Goal: Use online tool/utility: Utilize a website feature to perform a specific function

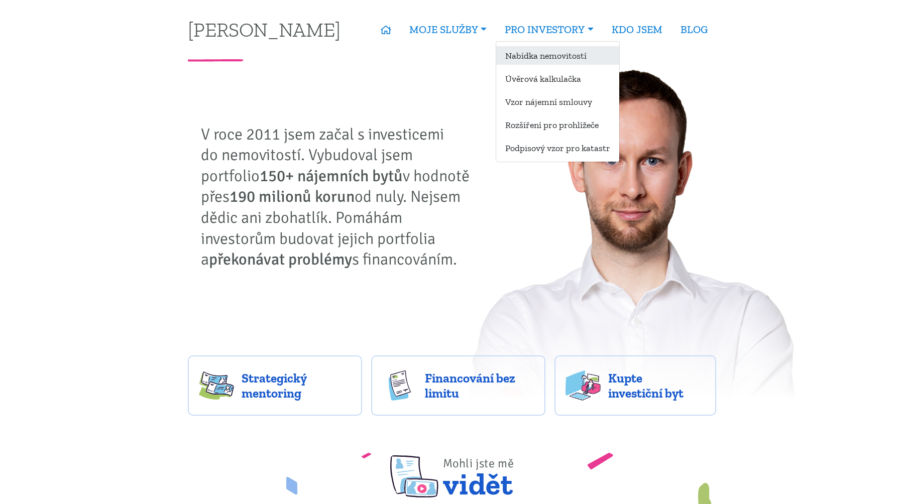
click at [530, 54] on link "Nabídka nemovitostí" at bounding box center [557, 55] width 123 height 19
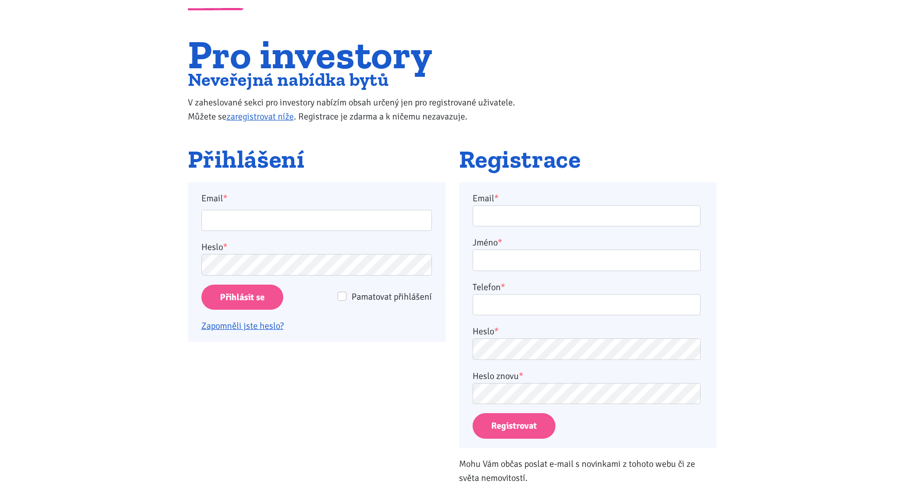
scroll to position [57, 0]
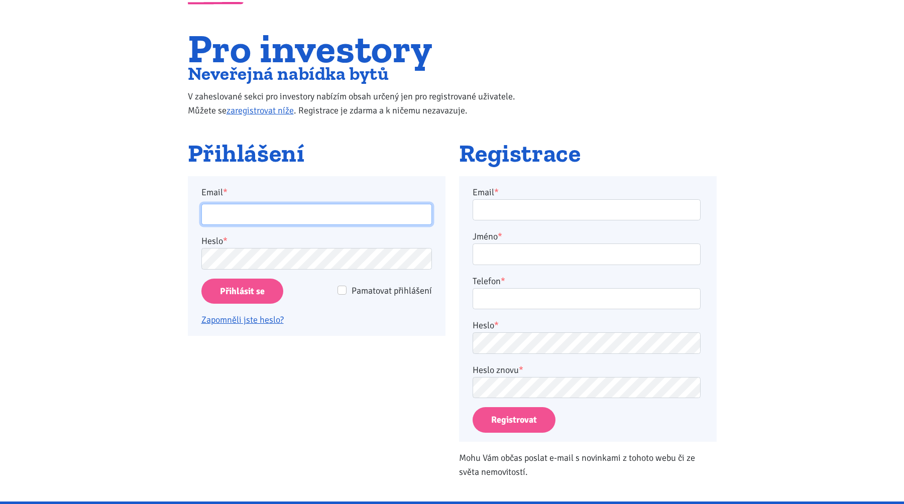
click at [377, 219] on input "Email *" at bounding box center [316, 215] width 231 height 22
type input "[PERSON_NAME][EMAIL_ADDRESS][DOMAIN_NAME]"
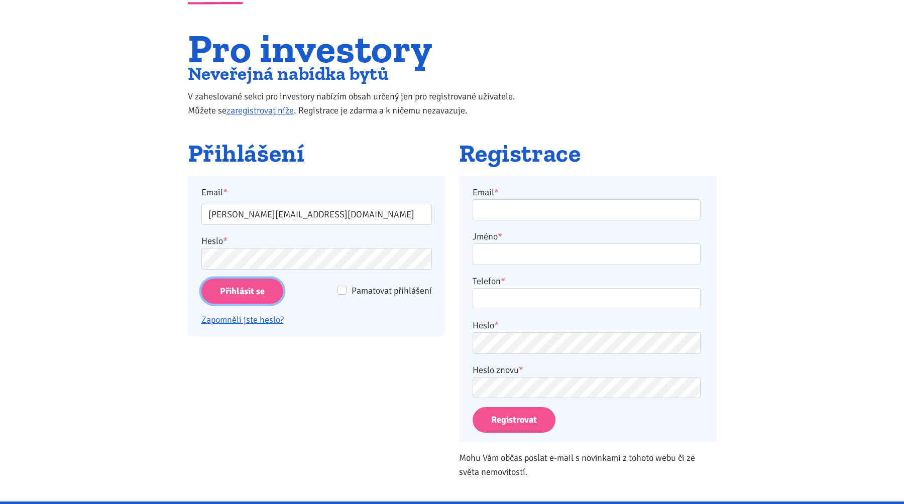
click at [231, 301] on input "Přihlásit se" at bounding box center [242, 292] width 82 height 26
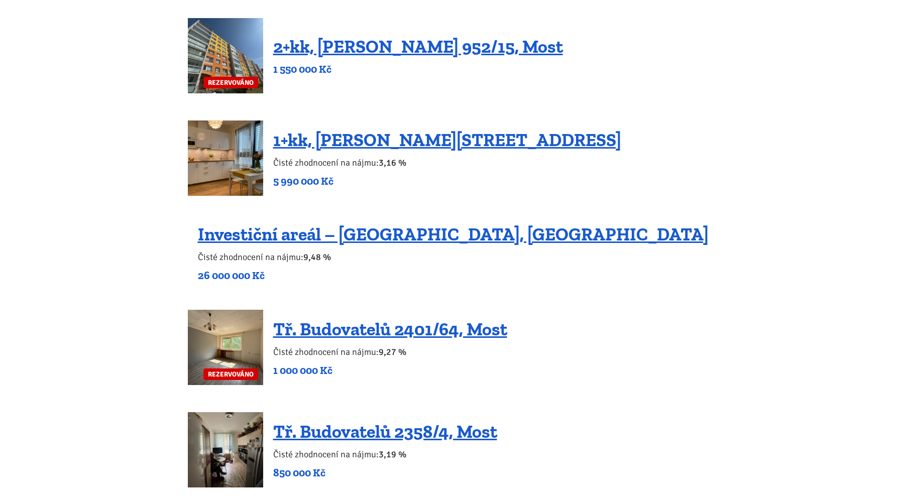
scroll to position [462, 0]
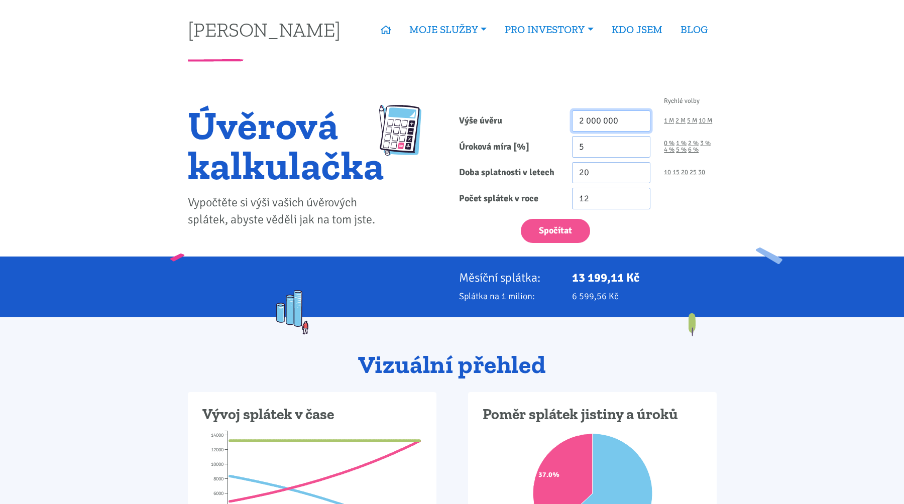
click at [632, 116] on input "2 000 000" at bounding box center [611, 122] width 79 height 22
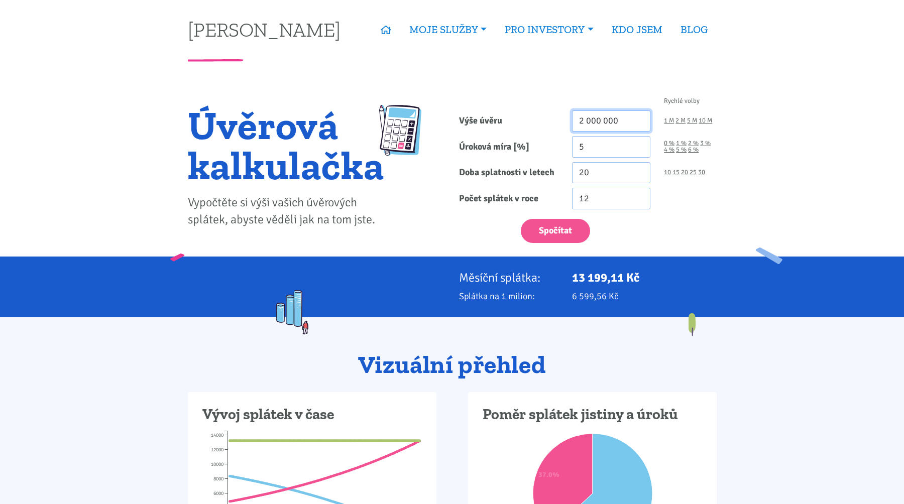
click at [638, 117] on input "2 000 000" at bounding box center [611, 122] width 79 height 22
type input "17 200 000"
click at [596, 150] on input "5" at bounding box center [611, 147] width 79 height 22
type input "5.5"
click at [610, 170] on input "20" at bounding box center [611, 173] width 79 height 22
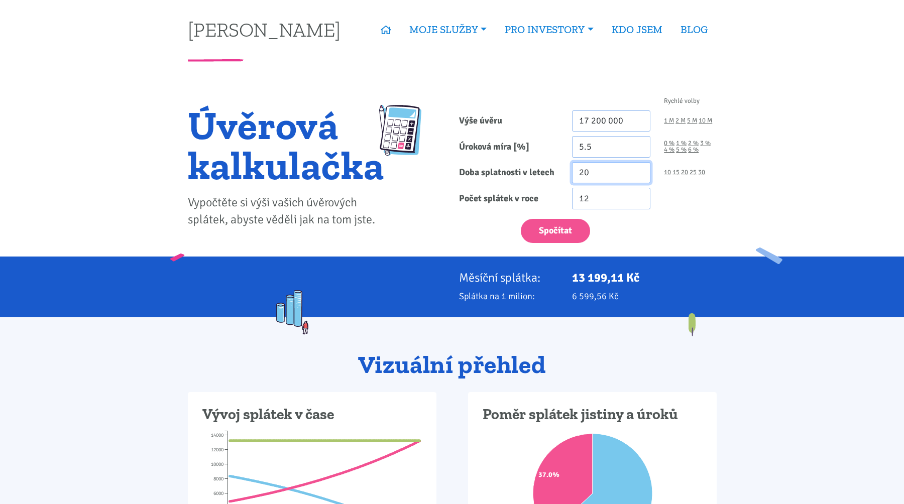
click at [610, 170] on input "20" at bounding box center [611, 173] width 79 height 22
type input "4"
type input "30"
click at [637, 207] on input "12" at bounding box center [611, 199] width 79 height 22
click at [626, 223] on div "Spočítat" at bounding box center [587, 229] width 271 height 30
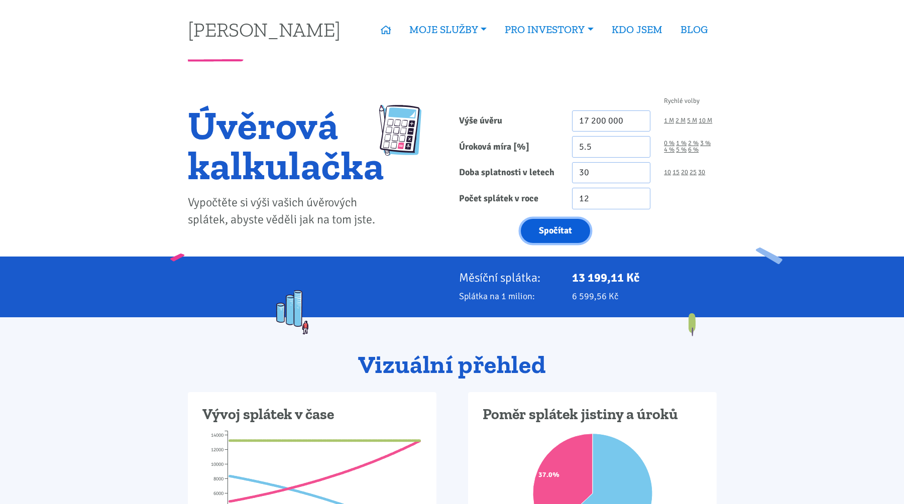
click at [537, 239] on button "Spočítat" at bounding box center [555, 231] width 69 height 25
type input "17200000"
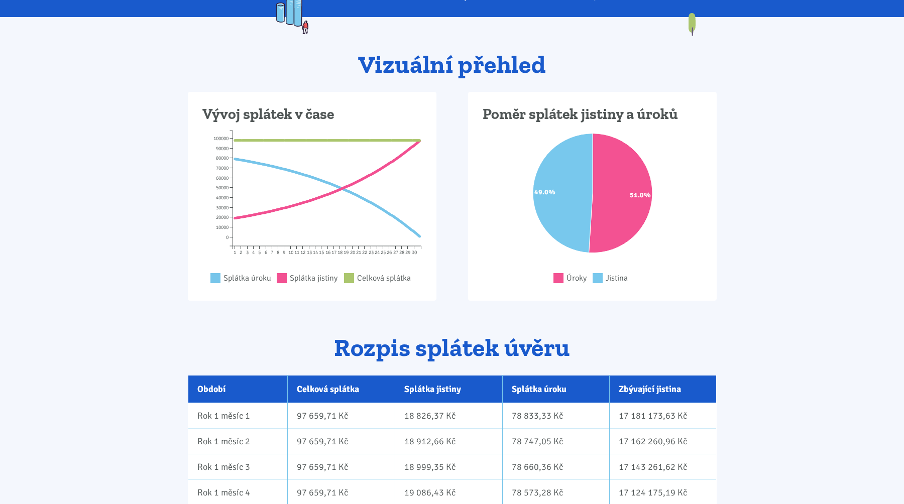
scroll to position [63, 0]
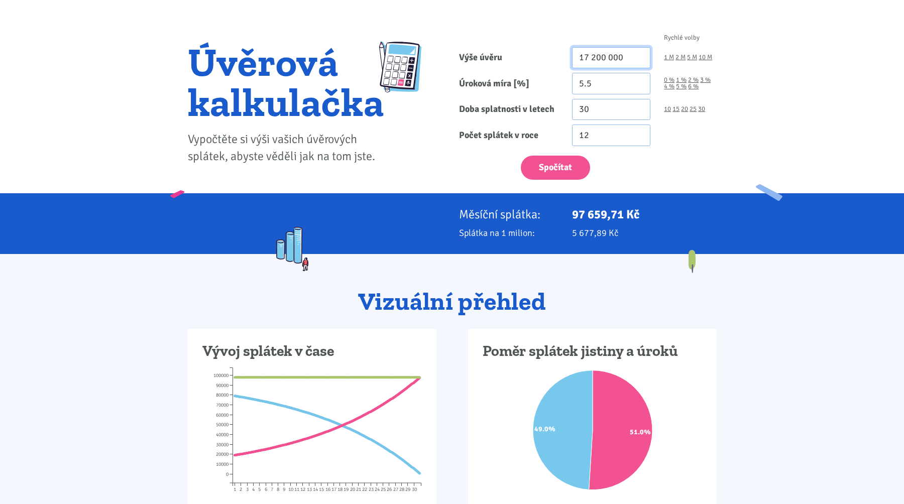
click at [629, 62] on input "17 200 000" at bounding box center [611, 58] width 79 height 22
click at [536, 162] on button "Spočítat" at bounding box center [555, 168] width 69 height 25
type input "16000000"
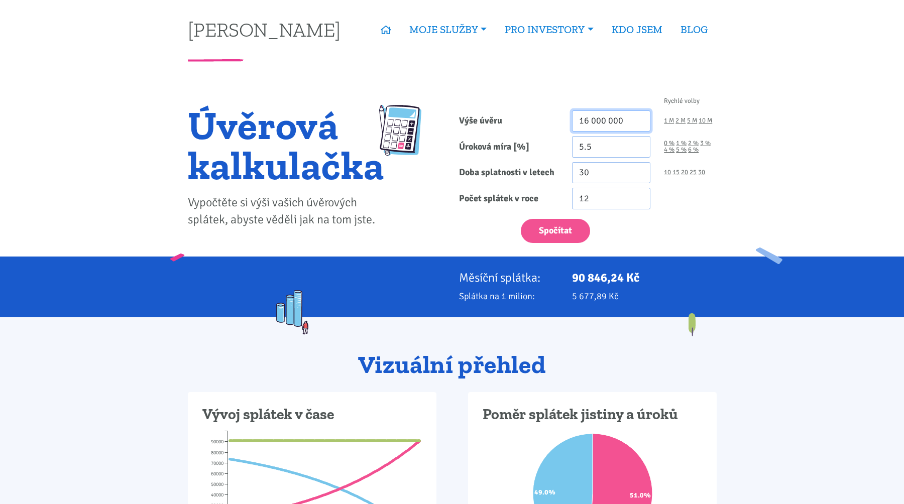
click at [610, 117] on input "16 000 000" at bounding box center [611, 122] width 79 height 22
click at [543, 232] on button "Spočítat" at bounding box center [555, 231] width 69 height 25
type input "14000000"
drag, startPoint x: 462, startPoint y: 278, endPoint x: 624, endPoint y: 303, distance: 164.3
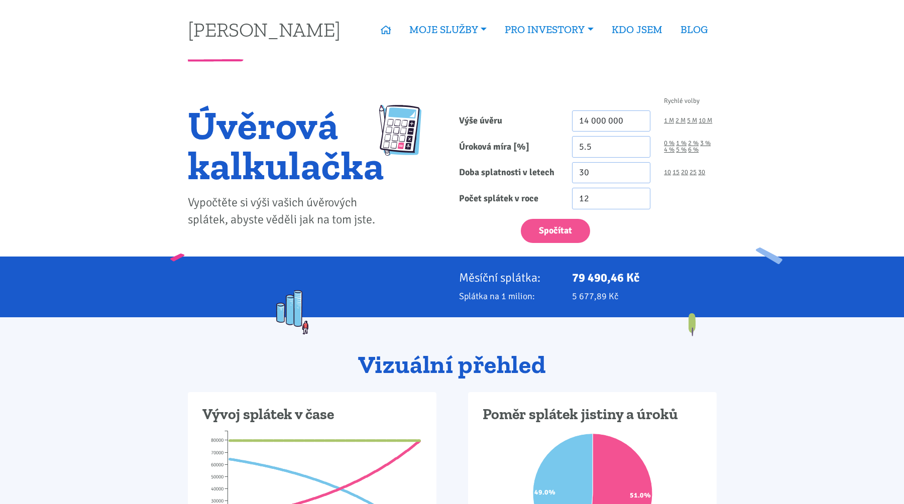
click at [624, 303] on div "Měsíční splátka: 79 490,46 Kč Splátka na 1 milion: 5 677,89 Kč" at bounding box center [452, 287] width 904 height 61
drag, startPoint x: 633, startPoint y: 300, endPoint x: 455, endPoint y: 272, distance: 180.5
click at [455, 272] on div "Měsíční splátka: 79 490,46 Kč Splátka na 1 milion: 5 677,89 Kč" at bounding box center [452, 287] width 543 height 33
click at [455, 272] on div "Měsíční splátka:" at bounding box center [508, 278] width 113 height 14
